Goal: Find contact information: Find contact information

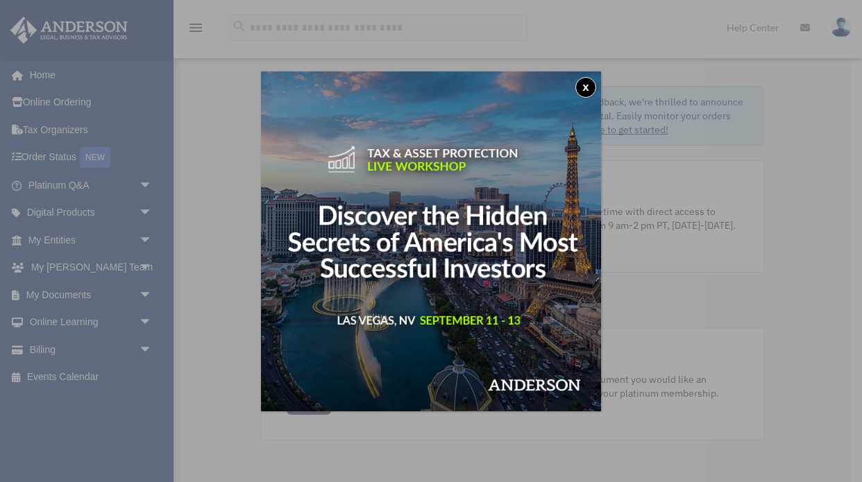
click at [586, 88] on button "x" at bounding box center [585, 87] width 21 height 21
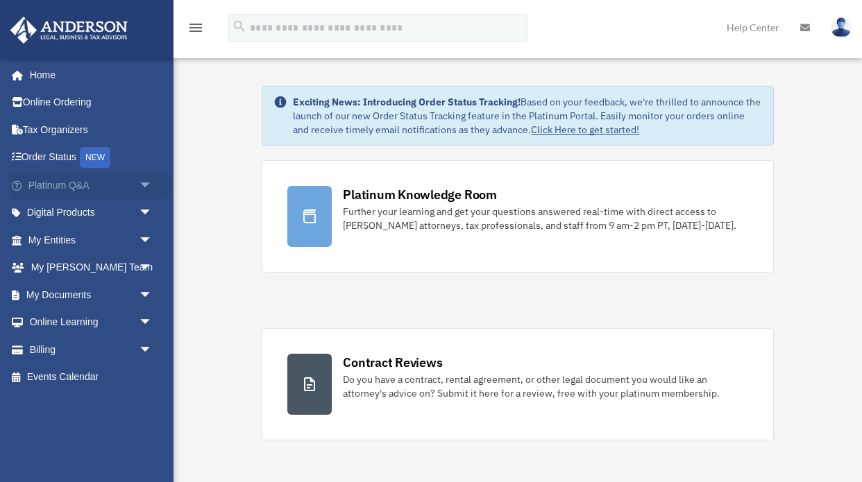
click at [146, 182] on span "arrow_drop_down" at bounding box center [153, 185] width 28 height 28
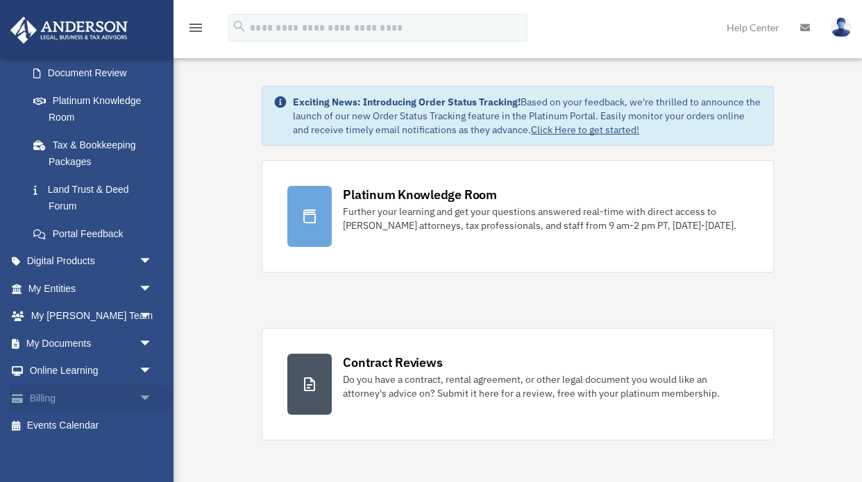
scroll to position [248, 0]
click at [143, 279] on span "arrow_drop_down" at bounding box center [153, 290] width 28 height 28
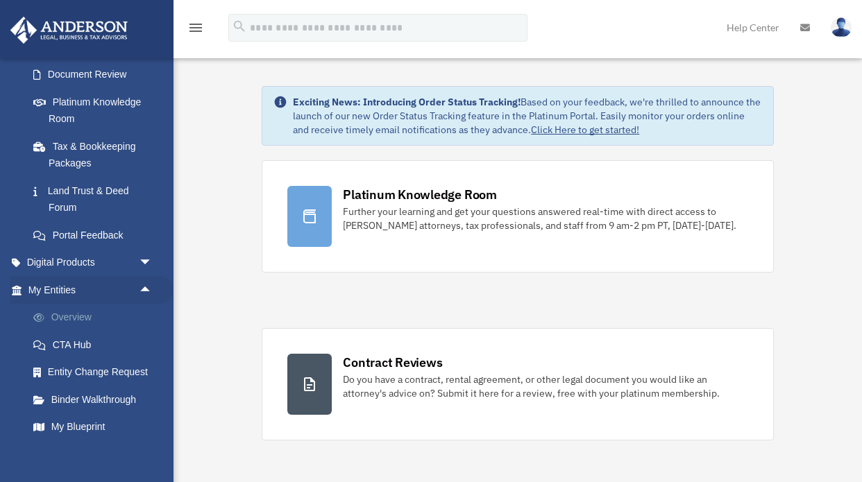
click at [78, 307] on link "Overview" at bounding box center [96, 318] width 154 height 28
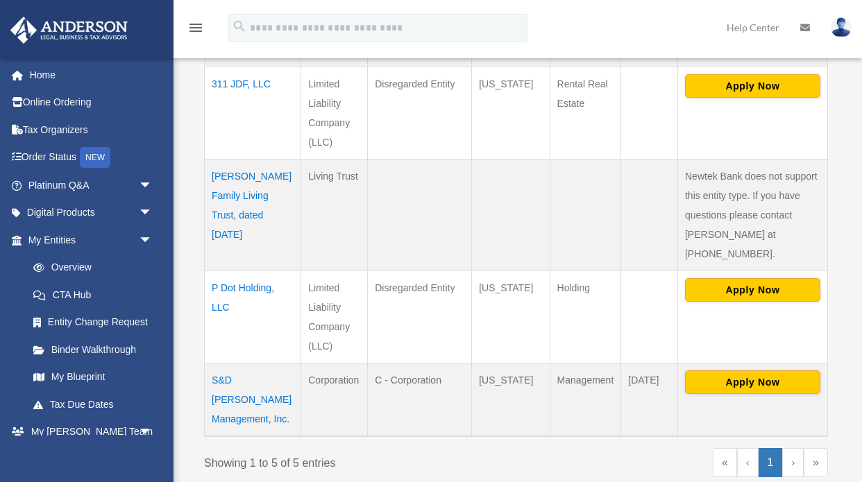
scroll to position [466, 0]
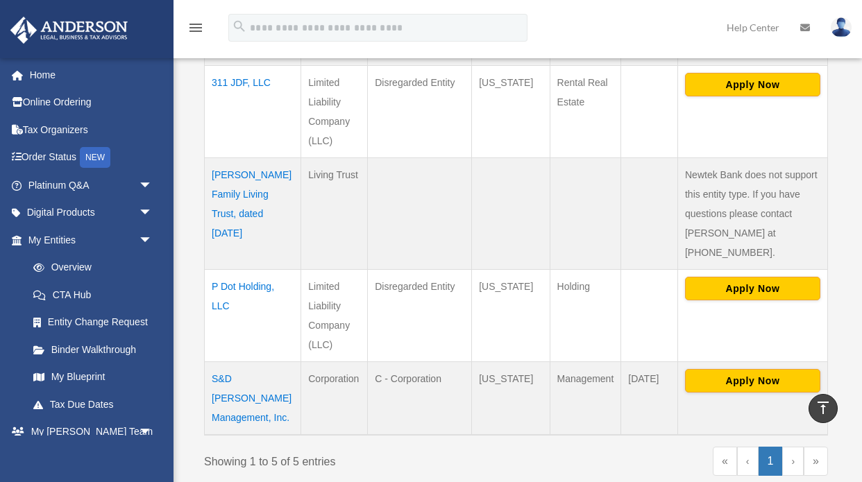
click at [249, 362] on td "S&D Harris Management, Inc." at bounding box center [253, 399] width 96 height 74
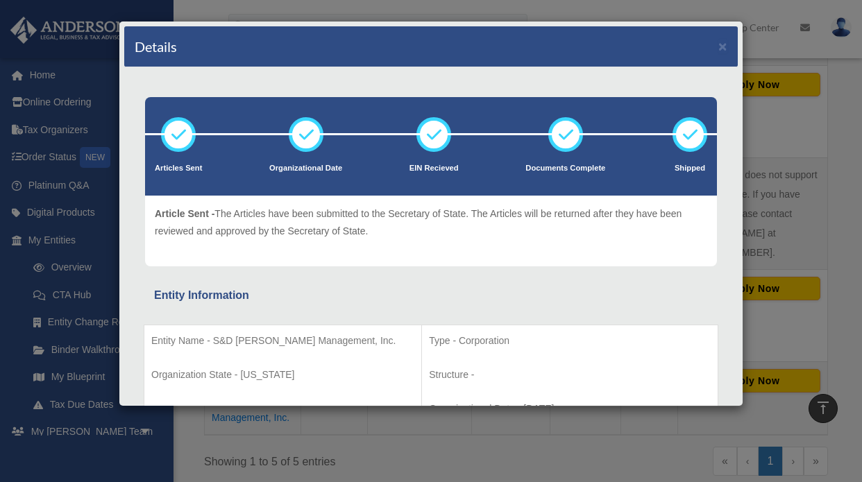
scroll to position [0, 0]
click at [723, 44] on button "×" at bounding box center [722, 46] width 9 height 15
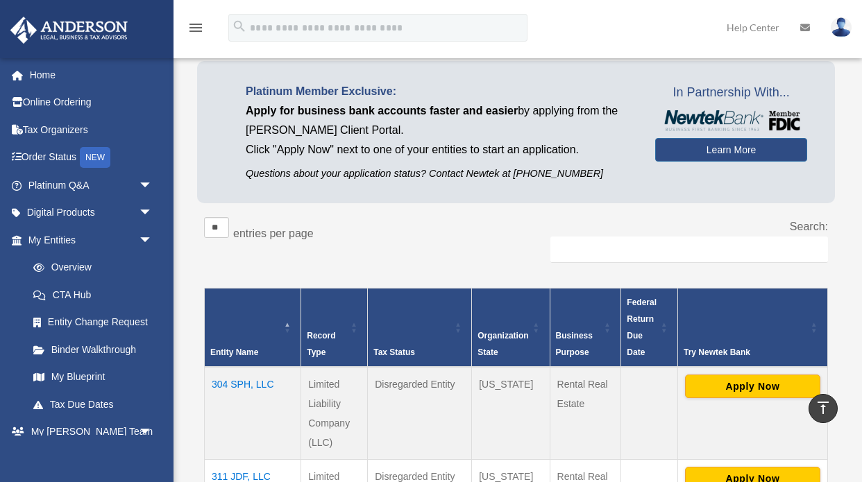
scroll to position [71, 0]
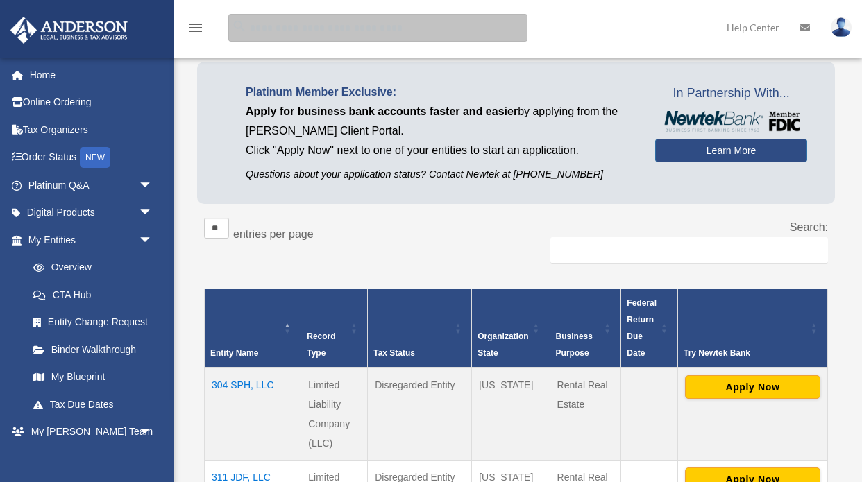
click at [300, 31] on input "search" at bounding box center [377, 28] width 299 height 28
type input "**********"
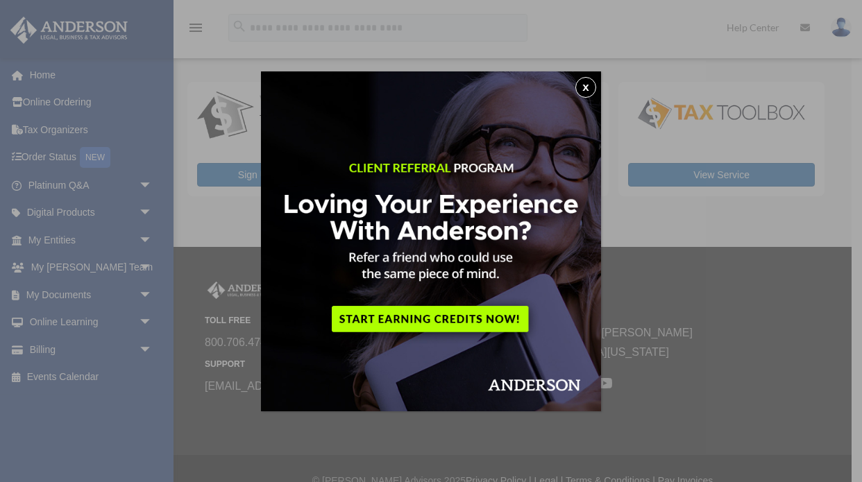
click at [587, 83] on button "x" at bounding box center [585, 87] width 21 height 21
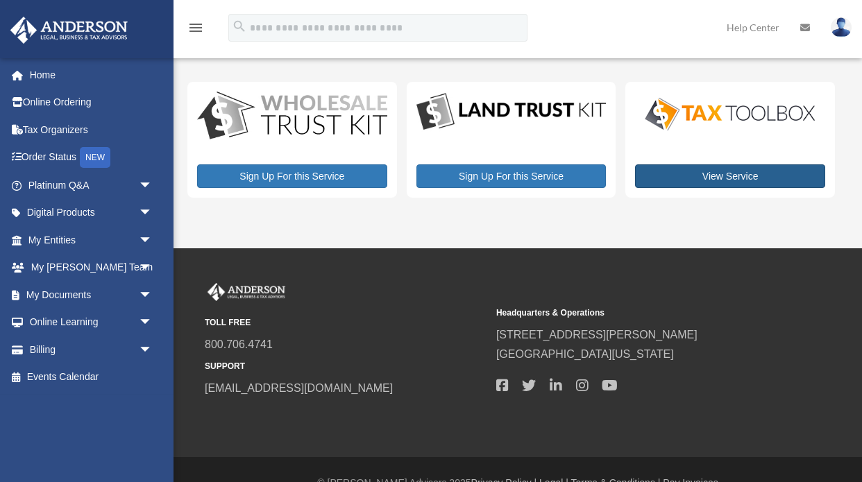
click at [675, 180] on link "View Service" at bounding box center [730, 176] width 190 height 24
click at [53, 74] on link "Home" at bounding box center [92, 75] width 164 height 28
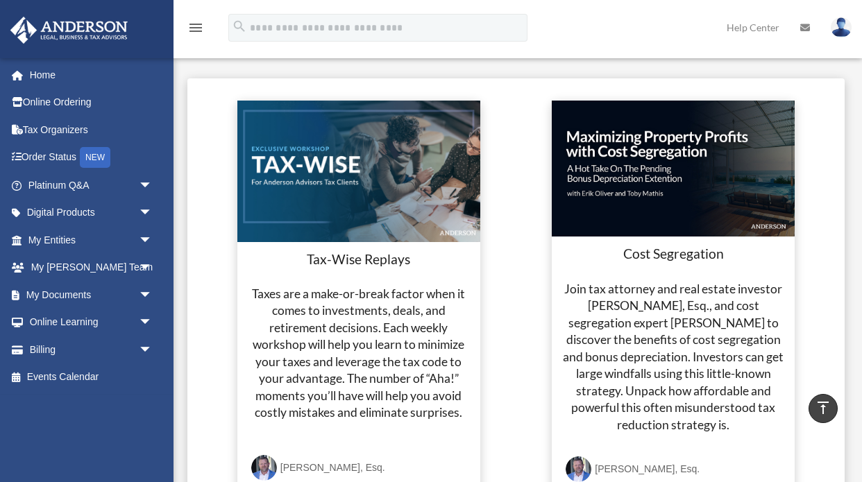
scroll to position [2442, 0]
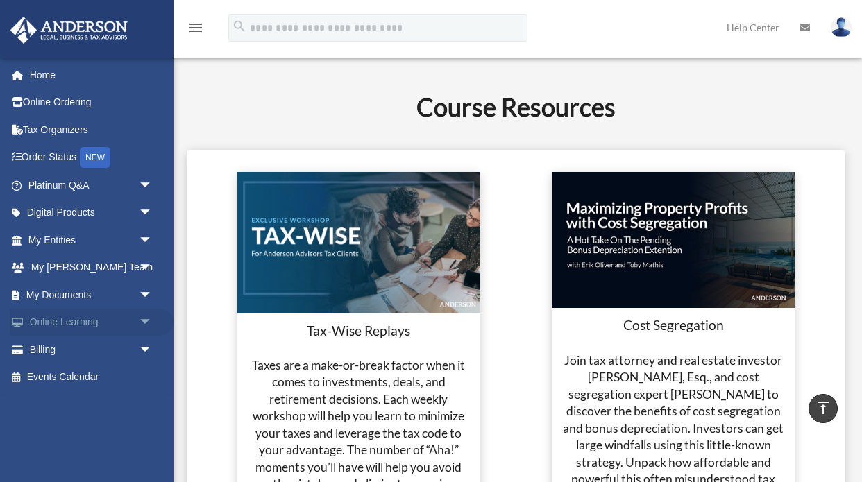
click at [146, 319] on span "arrow_drop_down" at bounding box center [153, 323] width 28 height 28
click at [76, 343] on link "Courses" at bounding box center [96, 350] width 154 height 28
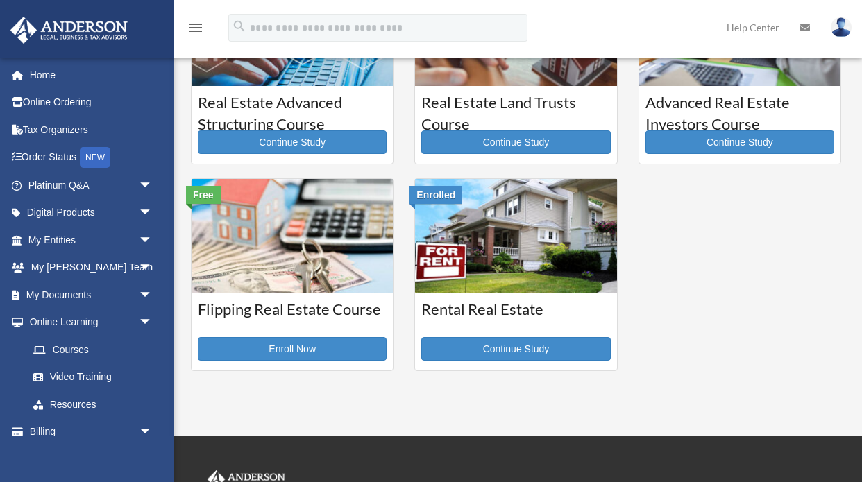
scroll to position [311, 0]
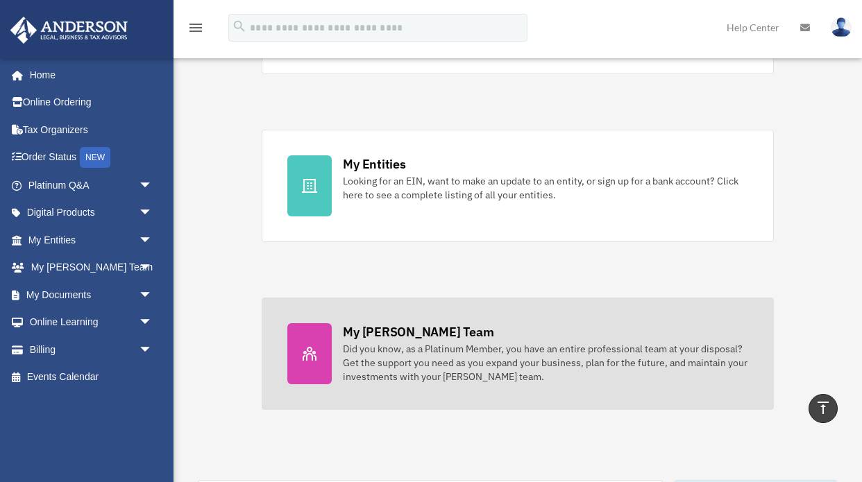
scroll to position [365, 0]
click at [389, 337] on div "My [PERSON_NAME] Team" at bounding box center [418, 333] width 151 height 17
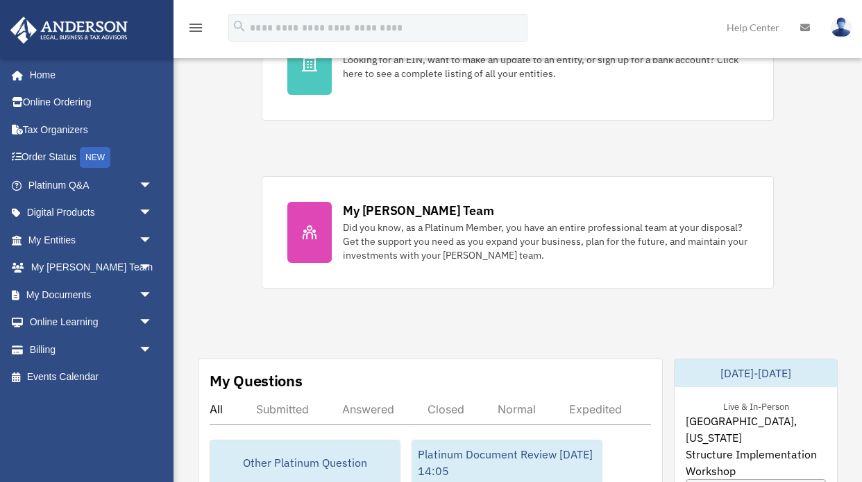
scroll to position [489, 0]
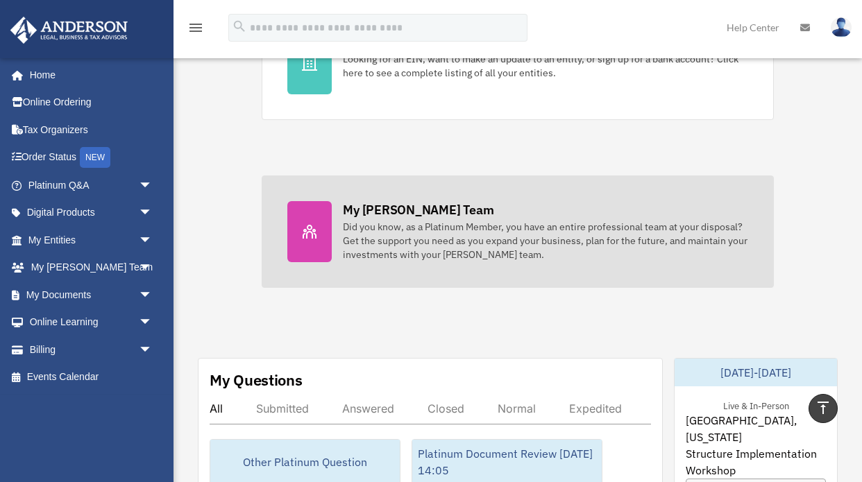
click at [414, 213] on div "My [PERSON_NAME] Team" at bounding box center [418, 209] width 151 height 17
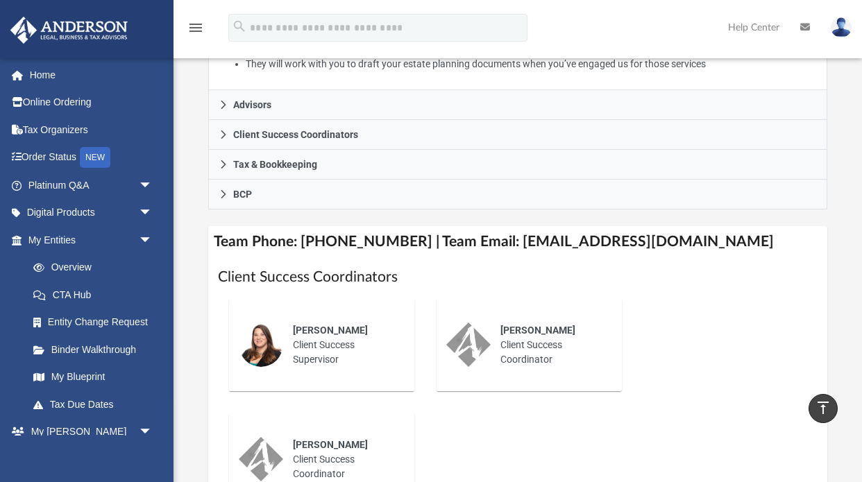
scroll to position [445, 0]
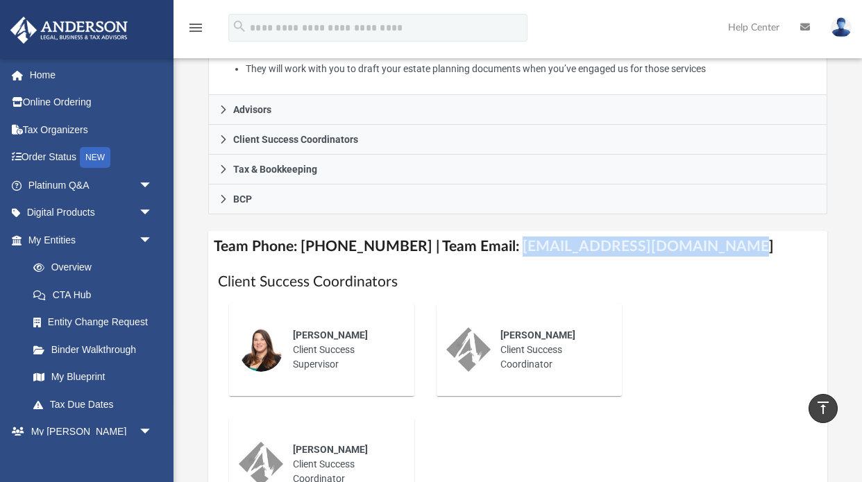
drag, startPoint x: 702, startPoint y: 245, endPoint x: 494, endPoint y: 243, distance: 207.5
click at [494, 243] on h4 "Team Phone: (725) 201-7544 | Team Email: myteam@andersonadvisors.com" at bounding box center [518, 246] width 620 height 31
copy h4 "myteam@andersonadvisors.com"
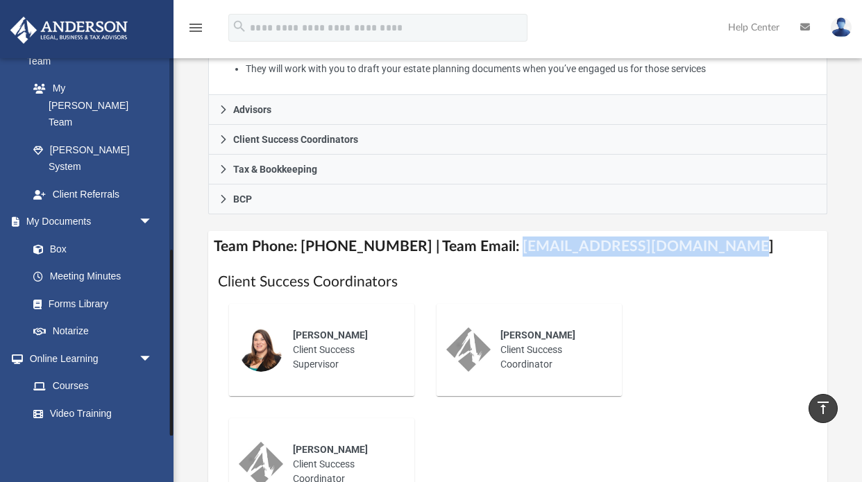
scroll to position [387, 0]
click at [56, 455] on link "Billing arrow_drop_down" at bounding box center [92, 469] width 164 height 28
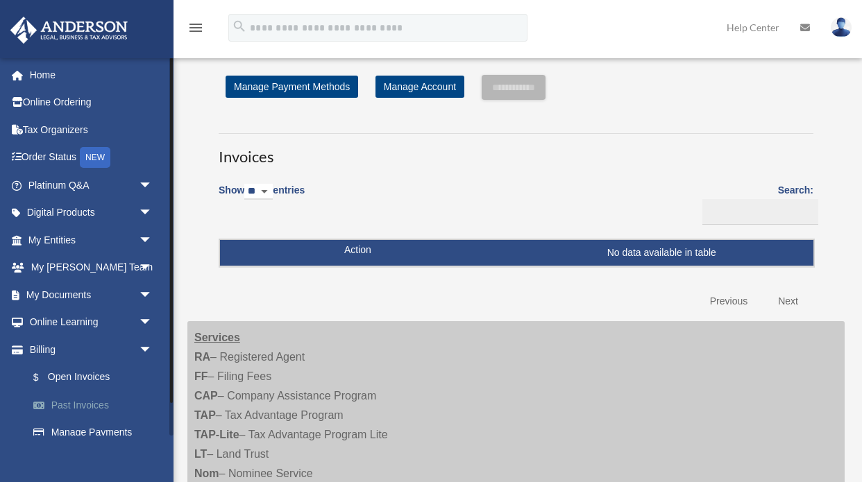
click at [73, 398] on link "Past Invoices" at bounding box center [96, 405] width 154 height 28
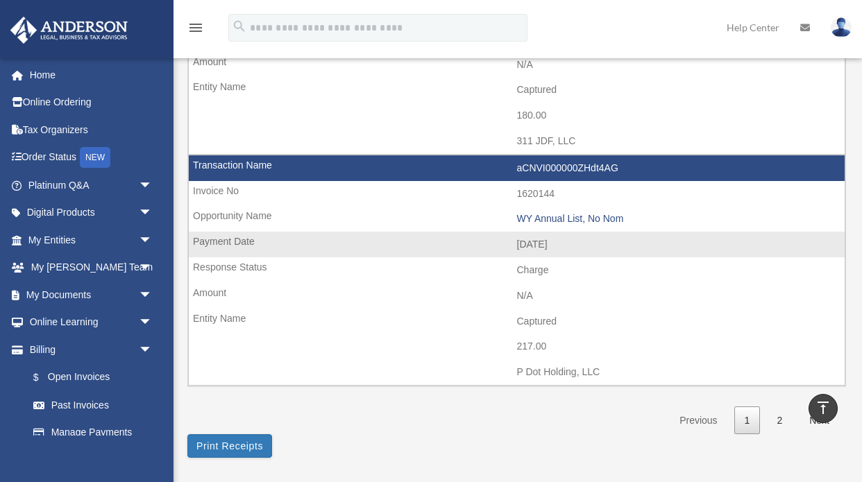
scroll to position [2039, 0]
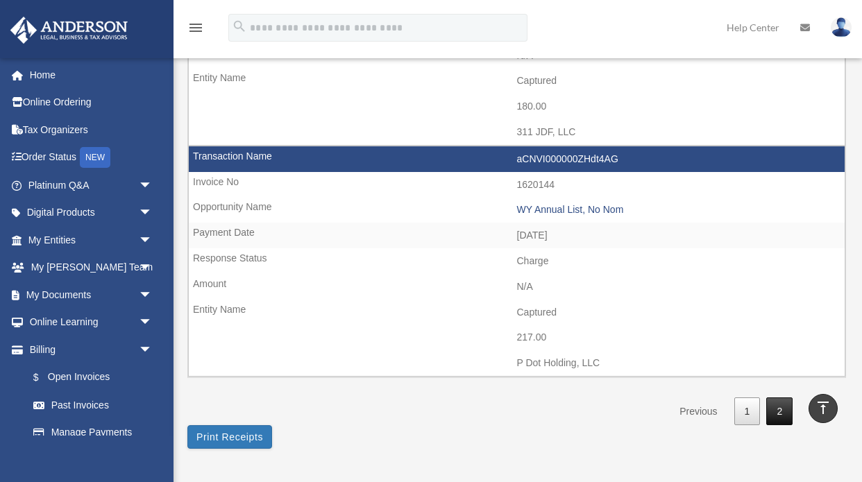
click at [775, 398] on link "2" at bounding box center [779, 412] width 26 height 28
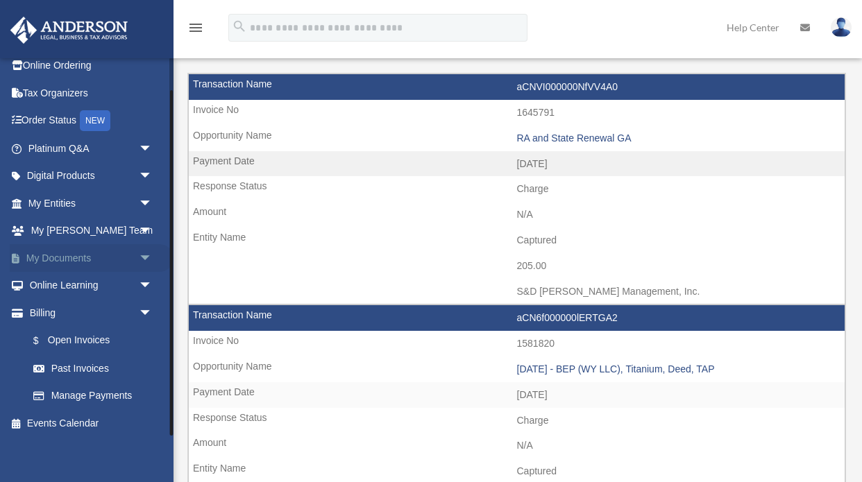
scroll to position [36, 0]
click at [145, 258] on span "arrow_drop_down" at bounding box center [153, 259] width 28 height 28
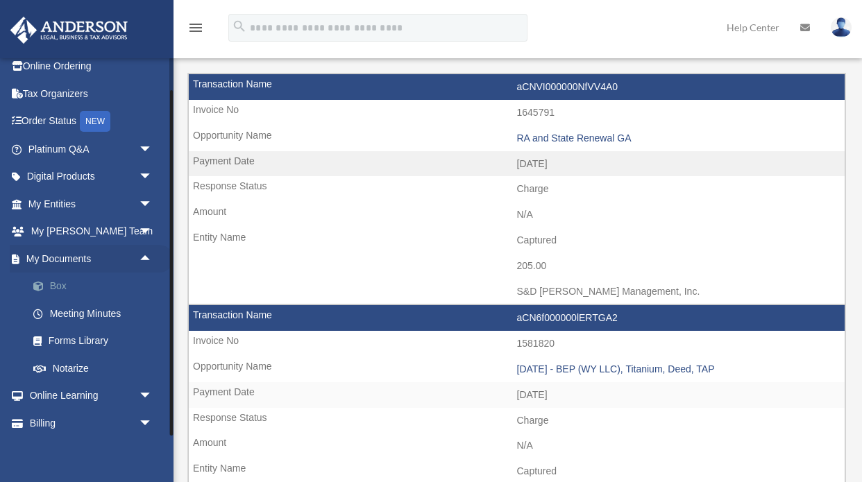
click at [65, 282] on link "Box" at bounding box center [96, 287] width 154 height 28
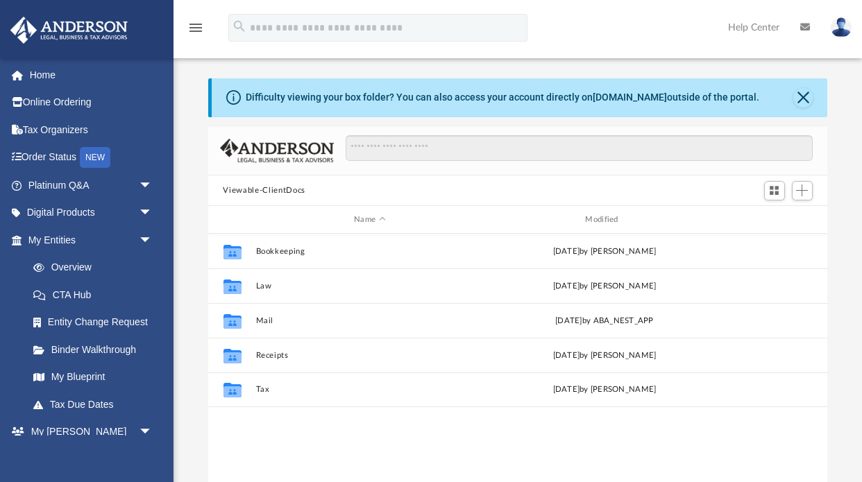
scroll to position [316, 620]
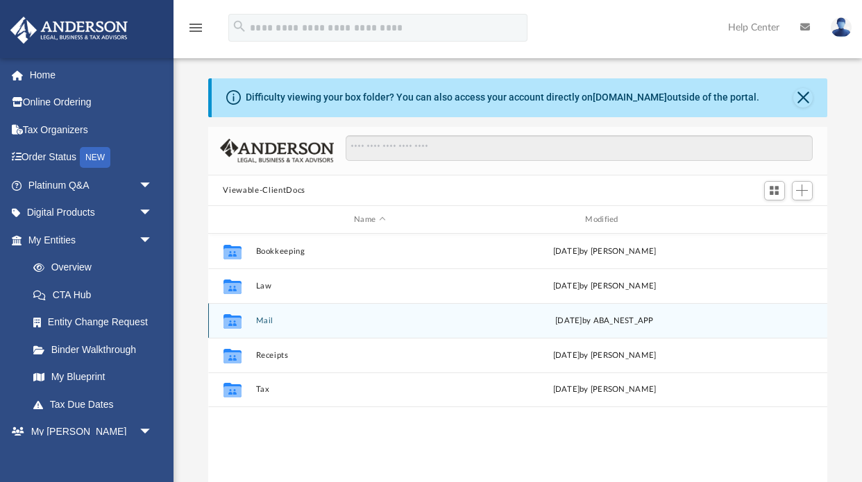
click at [262, 322] on button "Mail" at bounding box center [369, 320] width 228 height 9
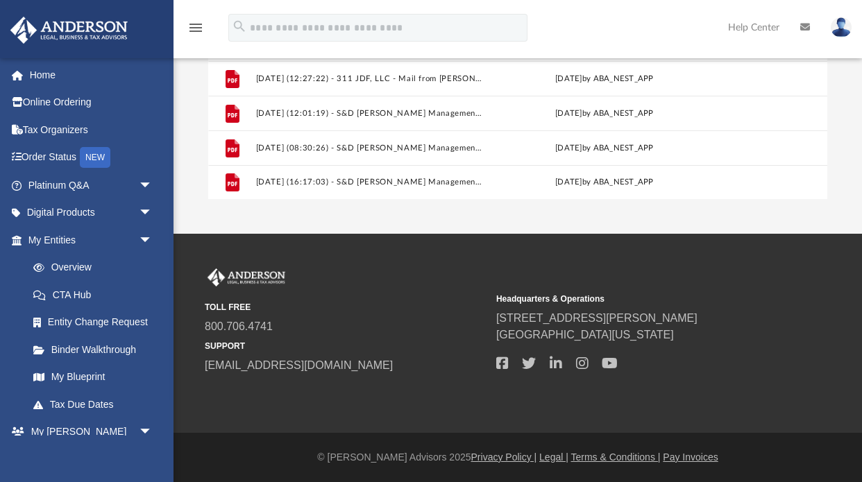
scroll to position [322, 0]
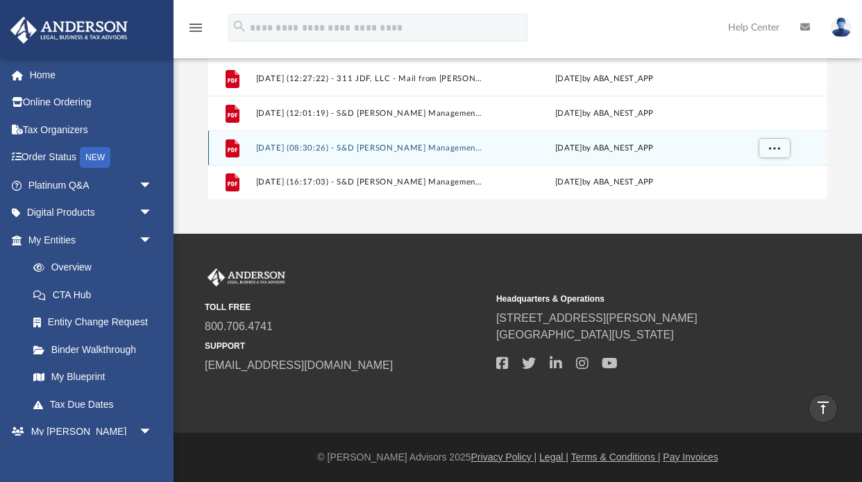
click at [341, 151] on button "2025.08.07 (08:30:26) - S&D Harris Management, Inc. - Mail from Brad Raffensper…" at bounding box center [369, 148] width 228 height 9
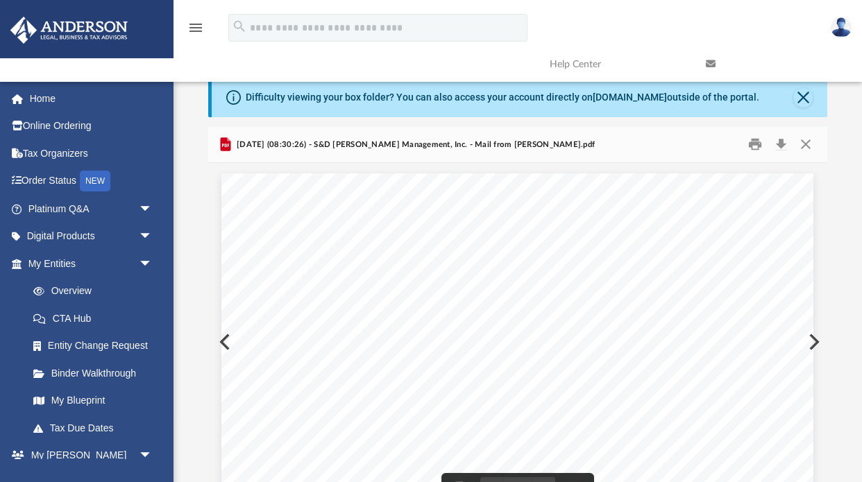
scroll to position [0, 0]
click at [800, 102] on button "Close" at bounding box center [802, 97] width 19 height 19
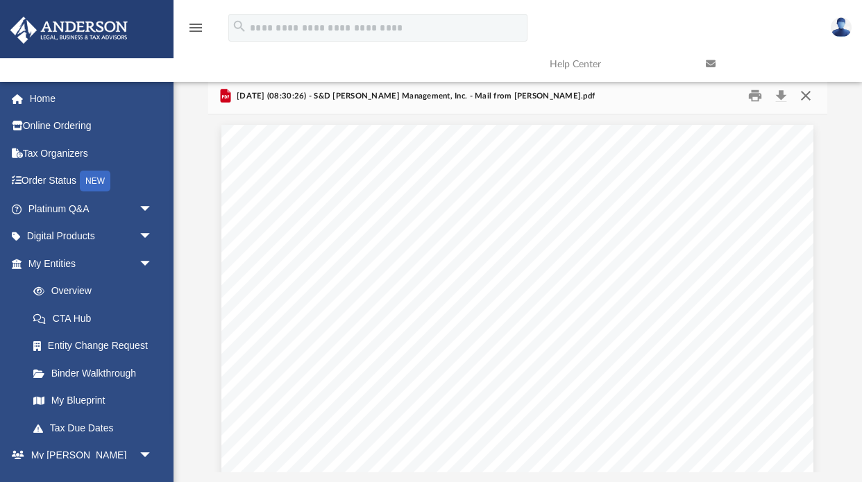
click at [804, 98] on button "Close" at bounding box center [805, 96] width 25 height 22
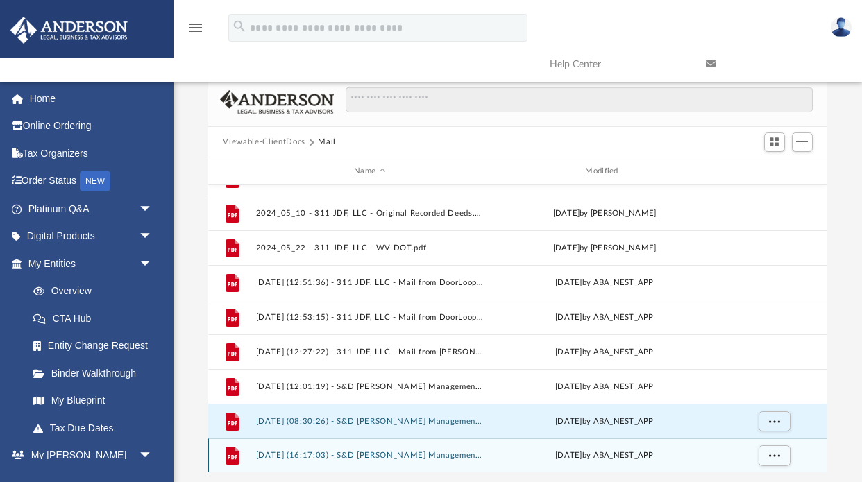
click at [359, 452] on button "2025.08.07 (16:17:03) - S&D Harris Management, Inc. - Mail from Internal Revenu…" at bounding box center [369, 456] width 228 height 9
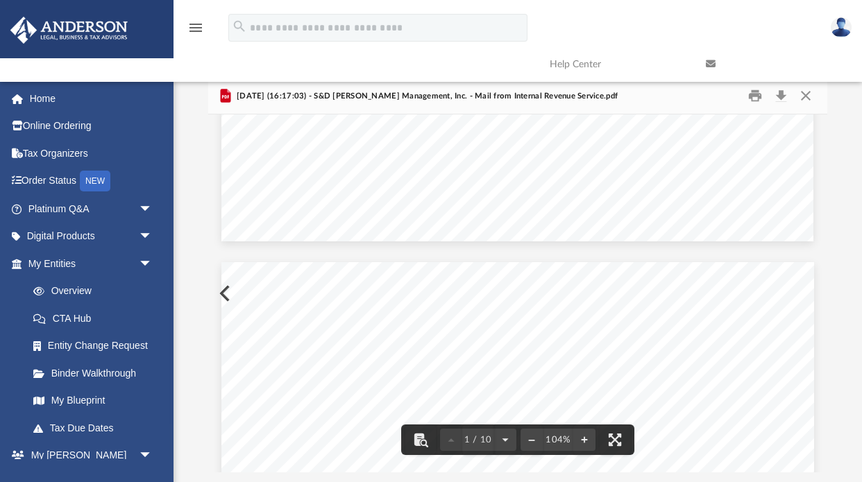
scroll to position [399, 0]
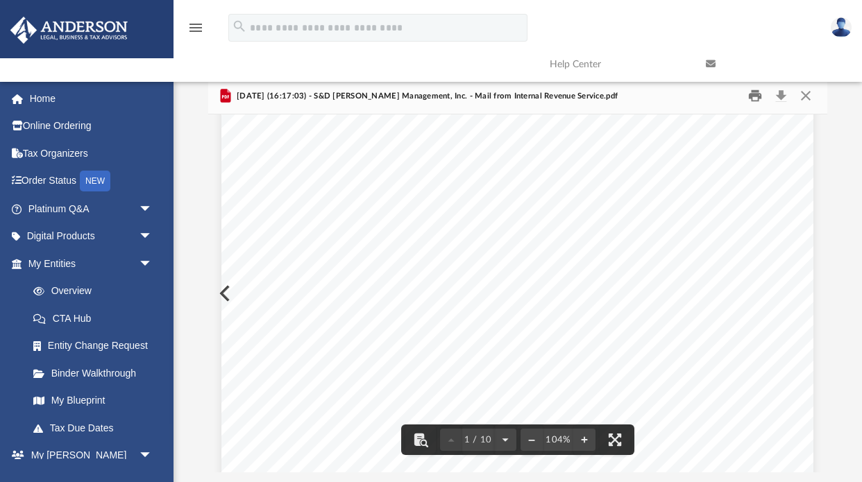
click at [754, 97] on button "Print" at bounding box center [755, 96] width 28 height 22
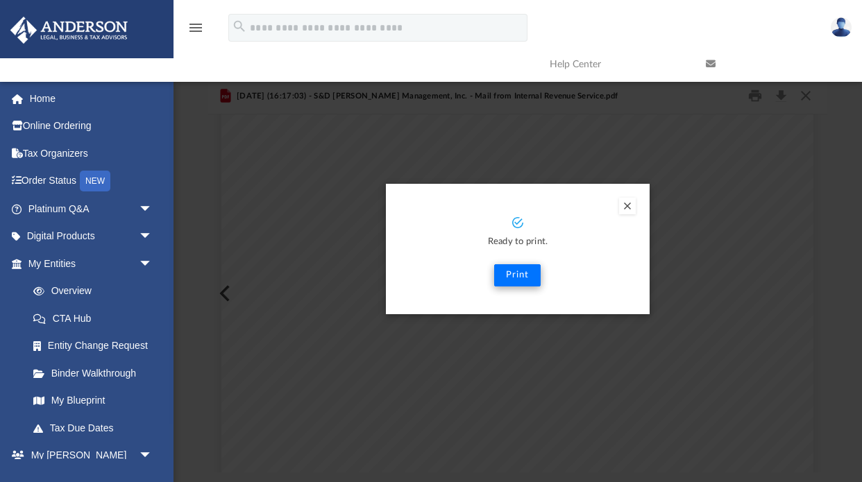
click at [517, 278] on button "Print" at bounding box center [517, 275] width 46 height 22
